Goal: Transaction & Acquisition: Purchase product/service

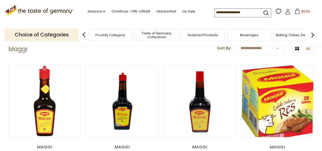
scroll to position [51, 0]
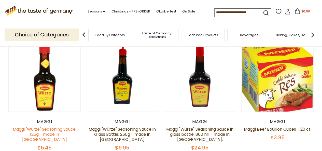
click at [53, 132] on link "Maggi "Würze" Seasoning Sauce, 125g - made in [GEOGRAPHIC_DATA]" at bounding box center [45, 134] width 64 height 16
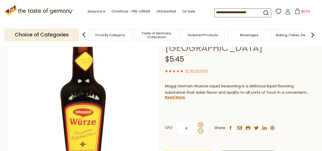
scroll to position [25, 0]
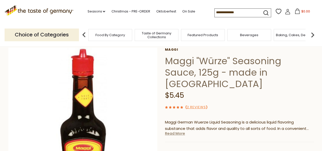
click at [177, 131] on link "Read More" at bounding box center [175, 133] width 20 height 5
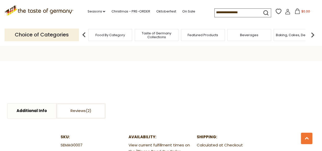
scroll to position [229, 0]
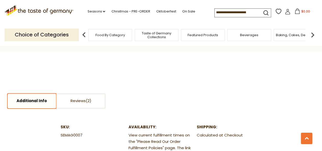
click at [39, 95] on link "Additional Info" at bounding box center [32, 101] width 48 height 15
